Goal: Transaction & Acquisition: Purchase product/service

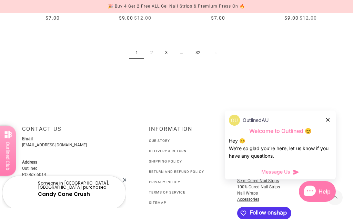
scroll to position [721, 0]
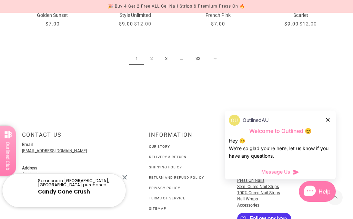
click at [215, 58] on link "→" at bounding box center [215, 58] width 17 height 13
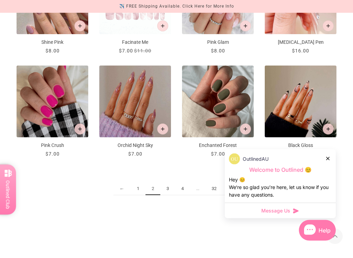
scroll to position [591, 0]
click at [137, 187] on link "1" at bounding box center [138, 189] width 15 height 13
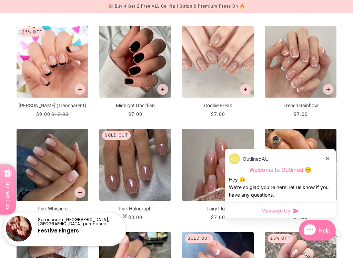
scroll to position [424, 0]
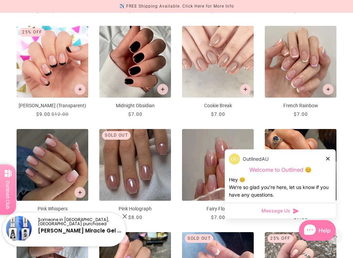
click at [218, 63] on img "Cookie Break" at bounding box center [218, 62] width 72 height 72
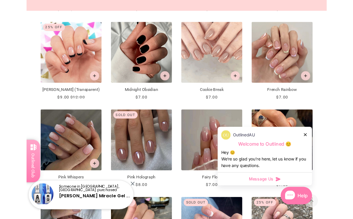
scroll to position [0, 0]
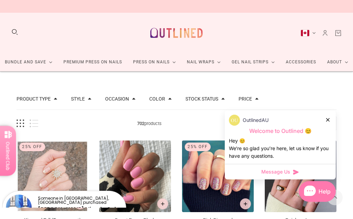
scroll to position [227, 0]
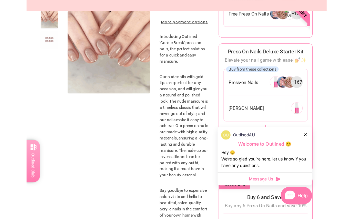
scroll to position [134, 7]
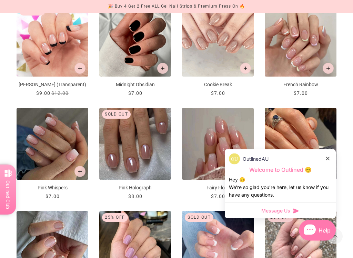
scroll to position [446, 0]
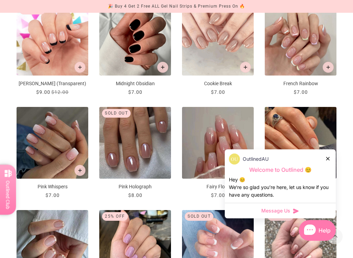
click at [328, 151] on div "OutlinedAU Welcome to Outlined 😊 Hey 😊 We‘re so glad you’re here, let us know i…" at bounding box center [280, 175] width 111 height 53
click at [330, 155] on div at bounding box center [328, 158] width 4 height 7
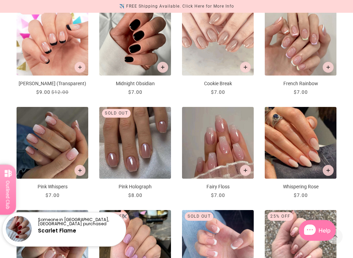
click at [244, 63] on button "Add to cart" at bounding box center [245, 67] width 11 height 11
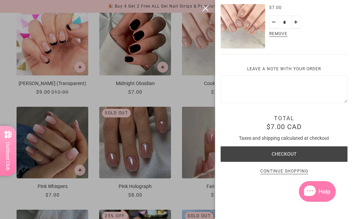
scroll to position [89, 0]
click at [298, 147] on button "Checkout" at bounding box center [284, 155] width 127 height 16
